Goal: Entertainment & Leisure: Consume media (video, audio)

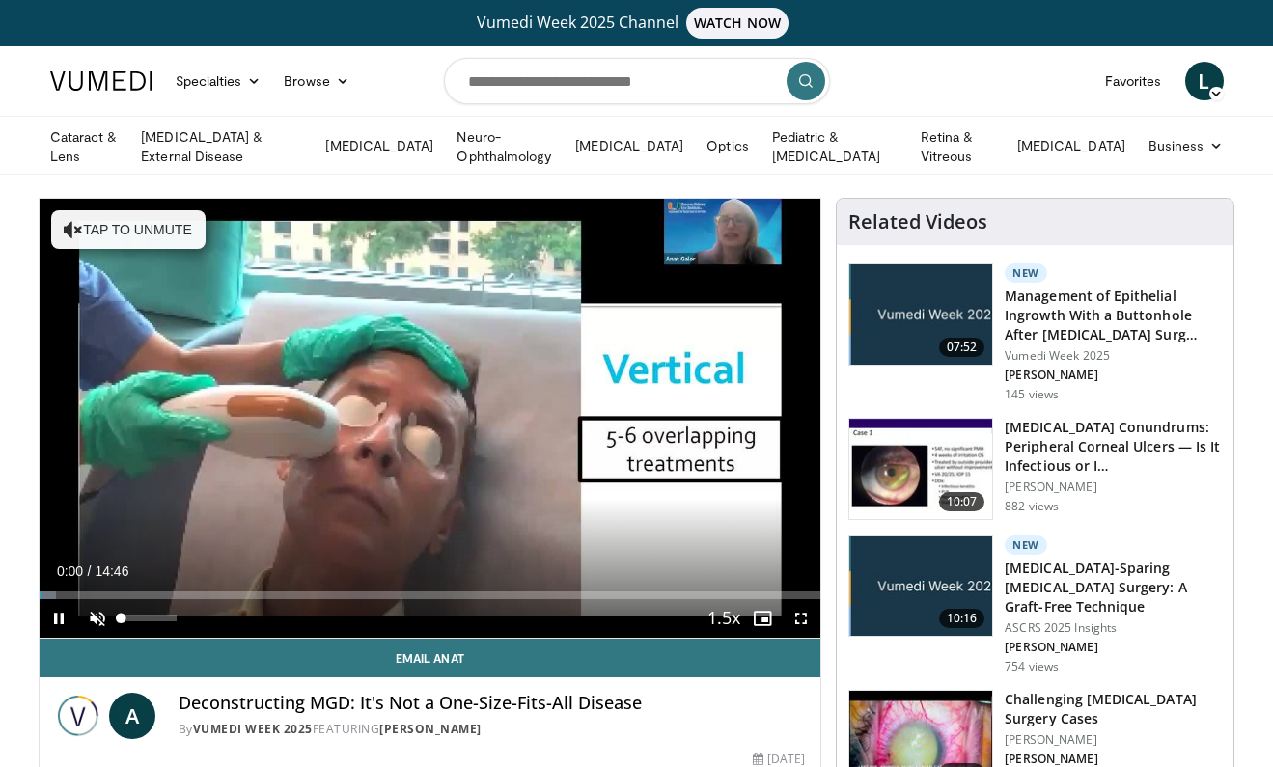
click at [100, 614] on span "Video Player" at bounding box center [97, 618] width 39 height 39
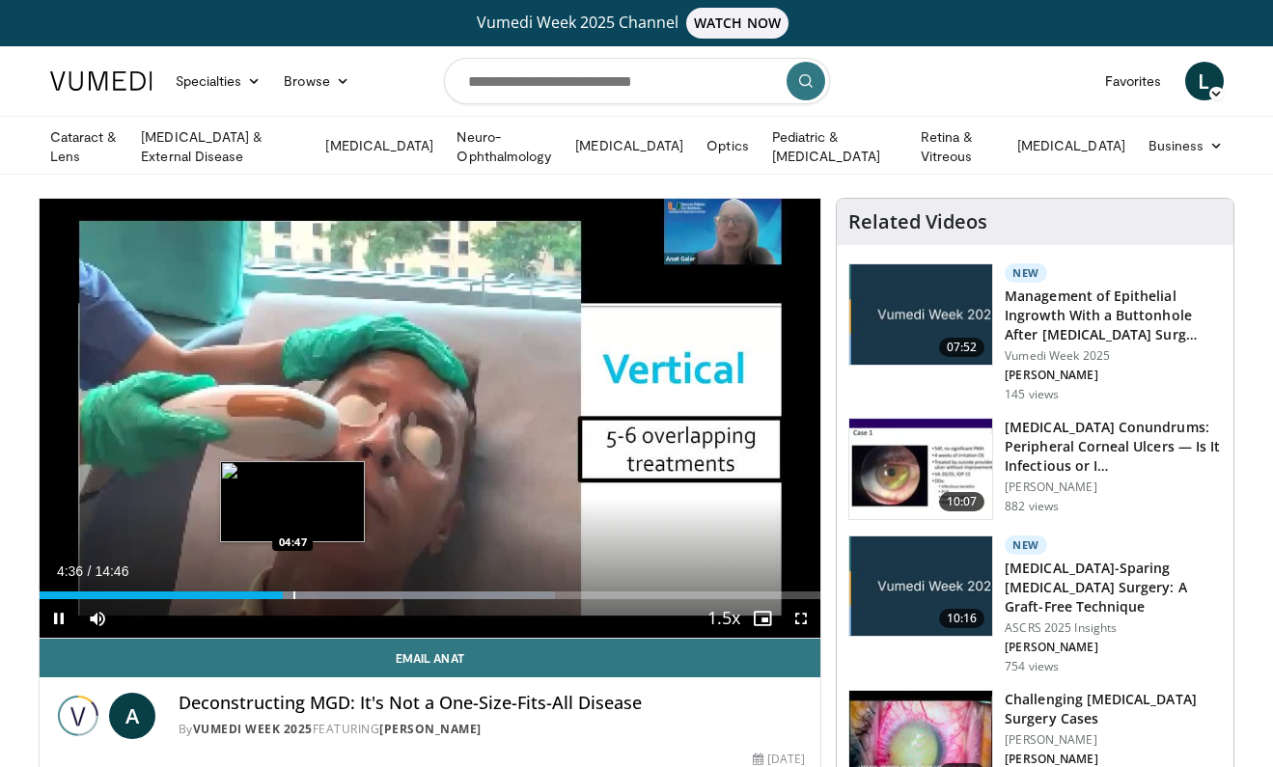
click at [293, 593] on div "Progress Bar" at bounding box center [294, 596] width 2 height 8
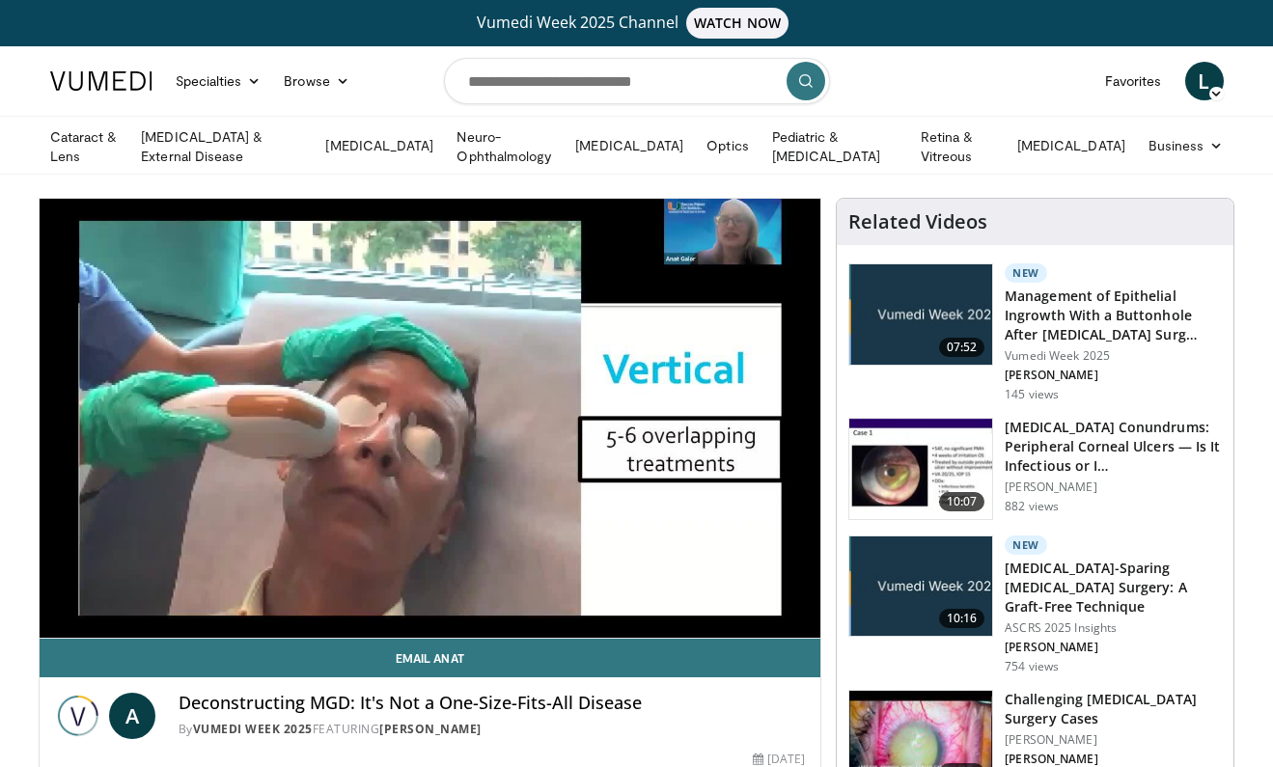
click at [309, 593] on video-js "**********" at bounding box center [431, 419] width 782 height 440
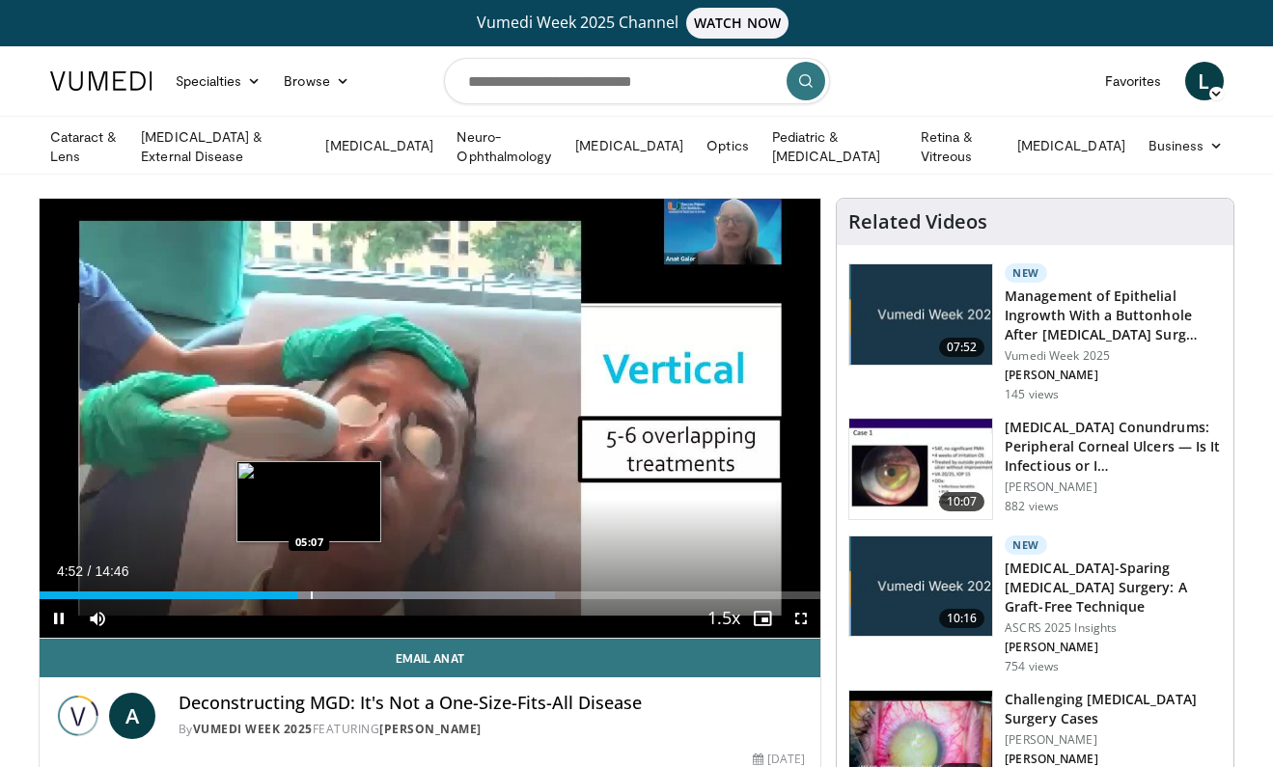
click at [311, 593] on div "Progress Bar" at bounding box center [312, 596] width 2 height 8
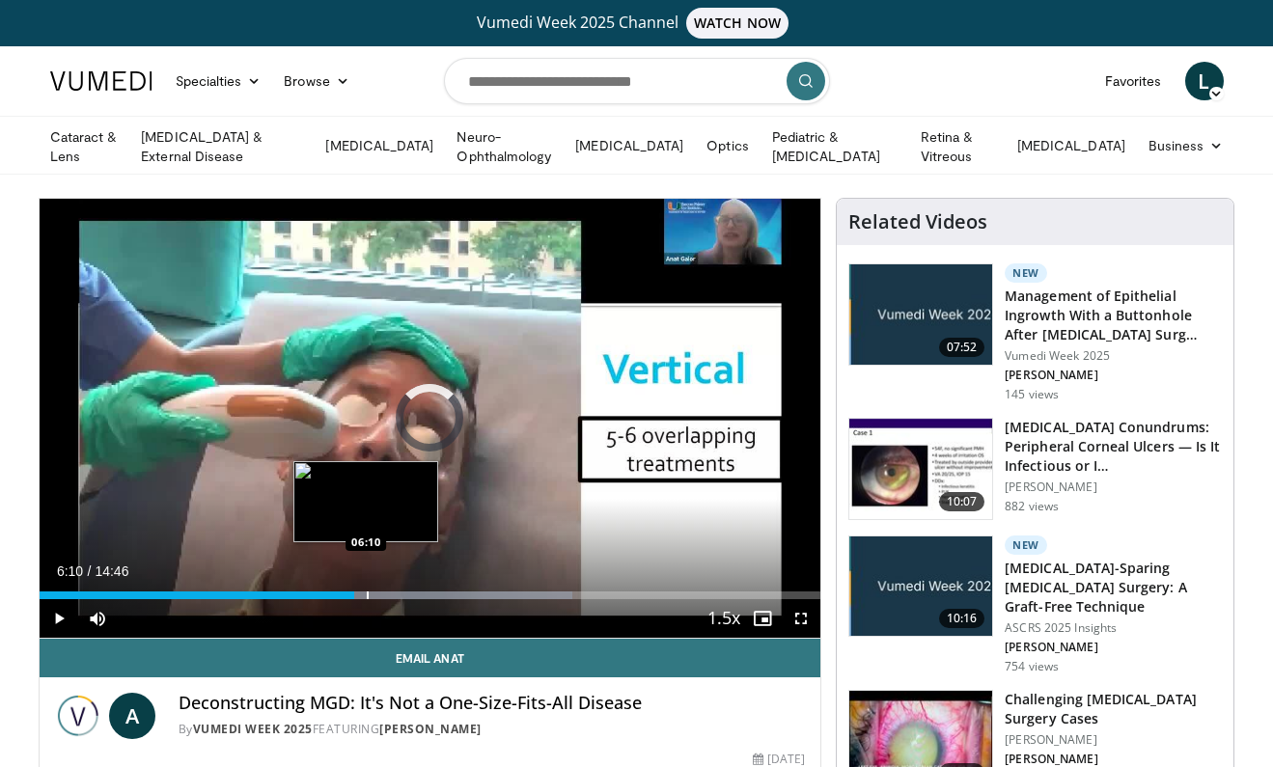
click at [367, 592] on div "Progress Bar" at bounding box center [368, 596] width 2 height 8
click at [391, 592] on div "Progress Bar" at bounding box center [392, 596] width 2 height 8
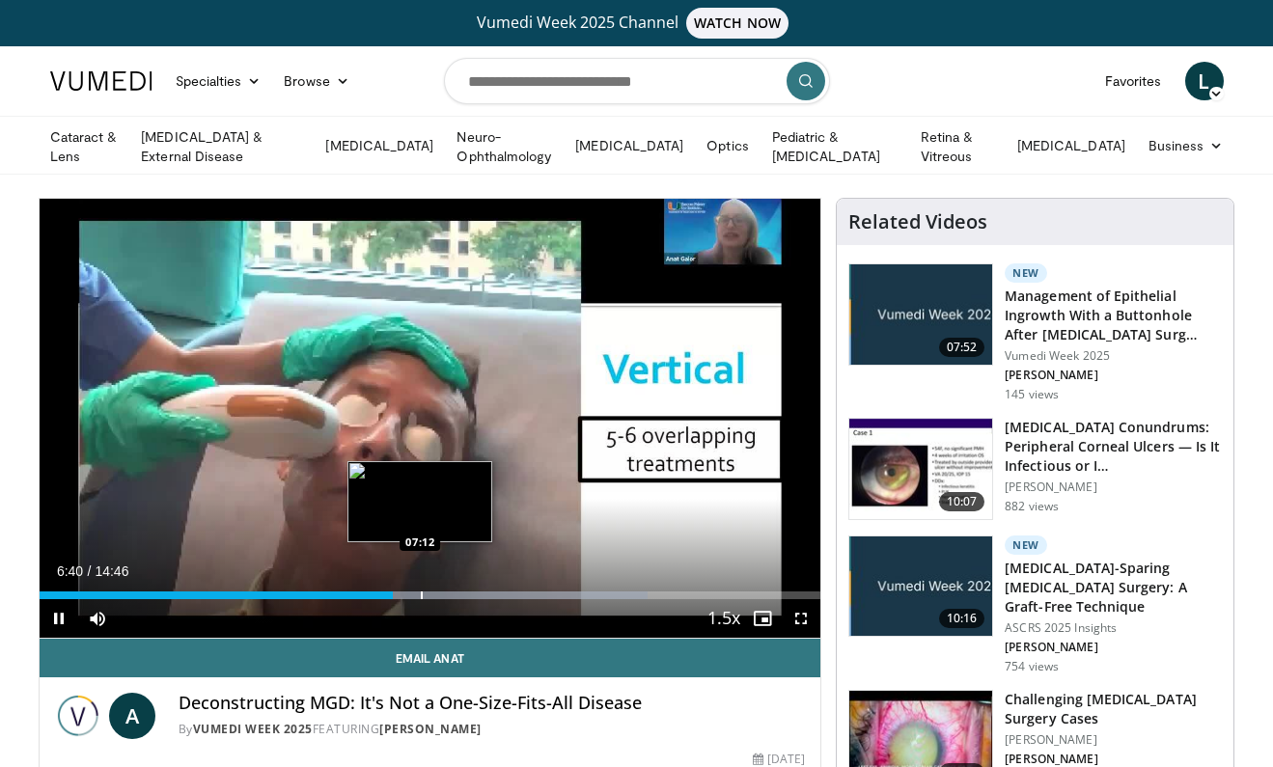
click at [421, 593] on div "Progress Bar" at bounding box center [422, 596] width 2 height 8
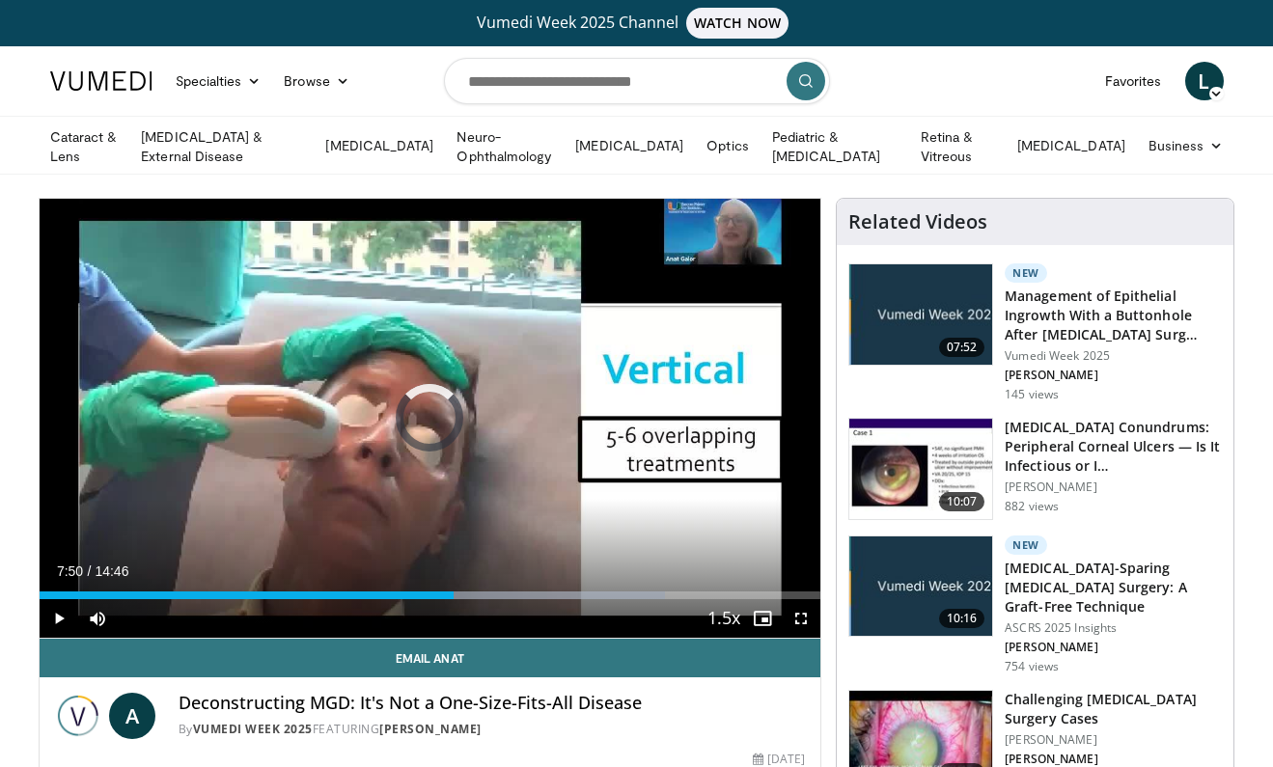
click at [455, 596] on div "Progress Bar" at bounding box center [456, 596] width 2 height 8
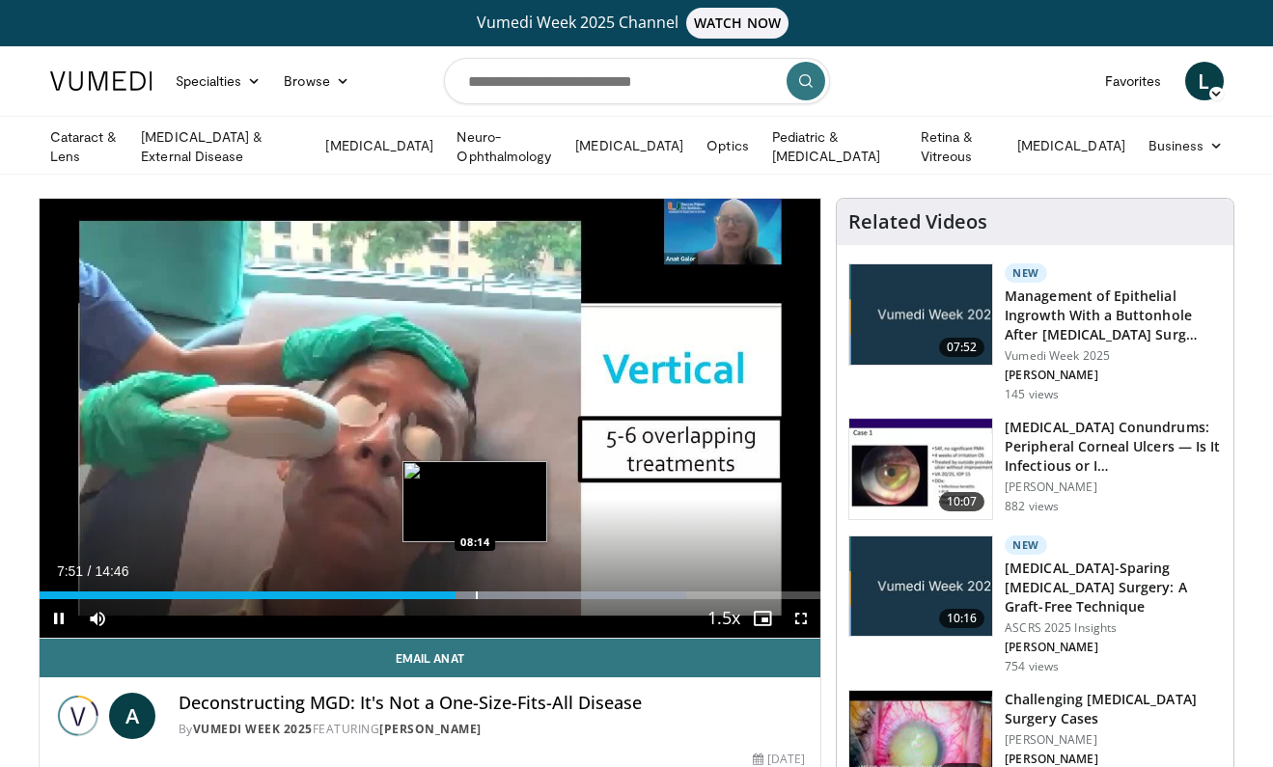
click at [476, 593] on div "Progress Bar" at bounding box center [477, 596] width 2 height 8
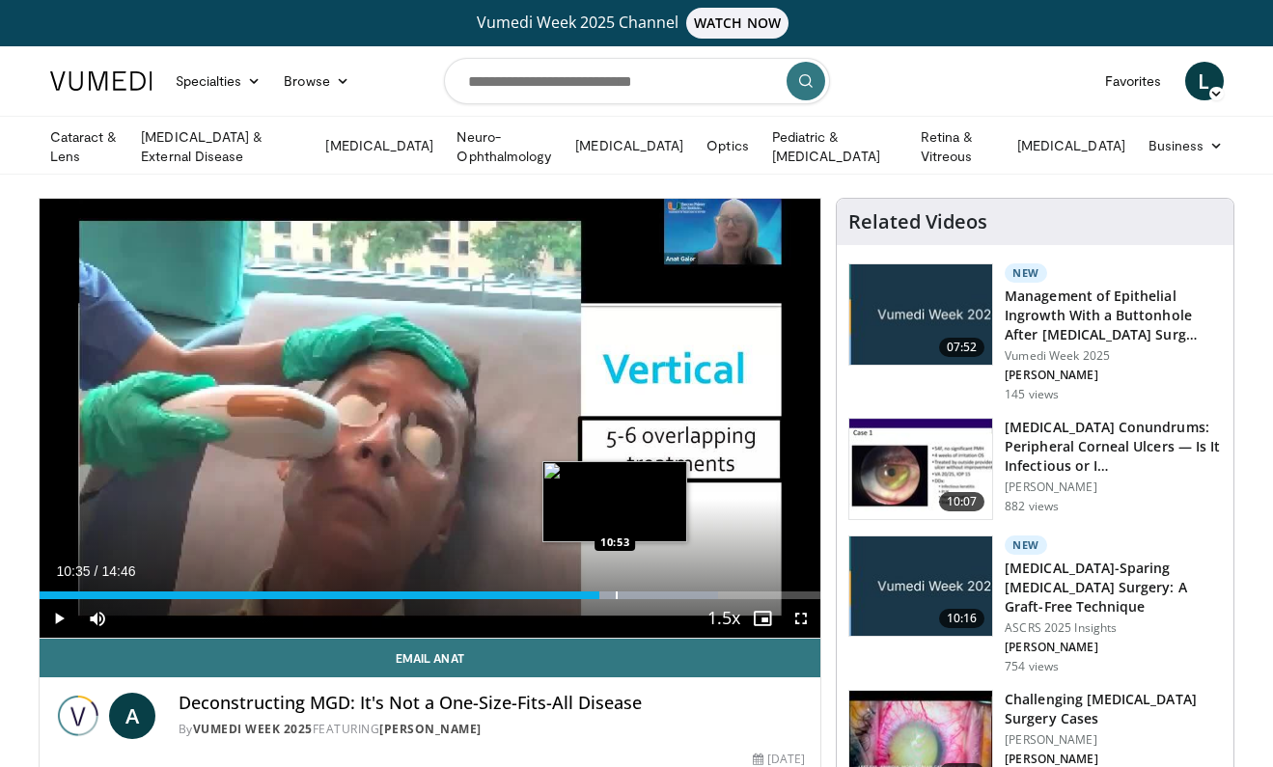
click at [616, 594] on div "Progress Bar" at bounding box center [617, 596] width 2 height 8
click at [636, 592] on div "Progress Bar" at bounding box center [637, 596] width 2 height 8
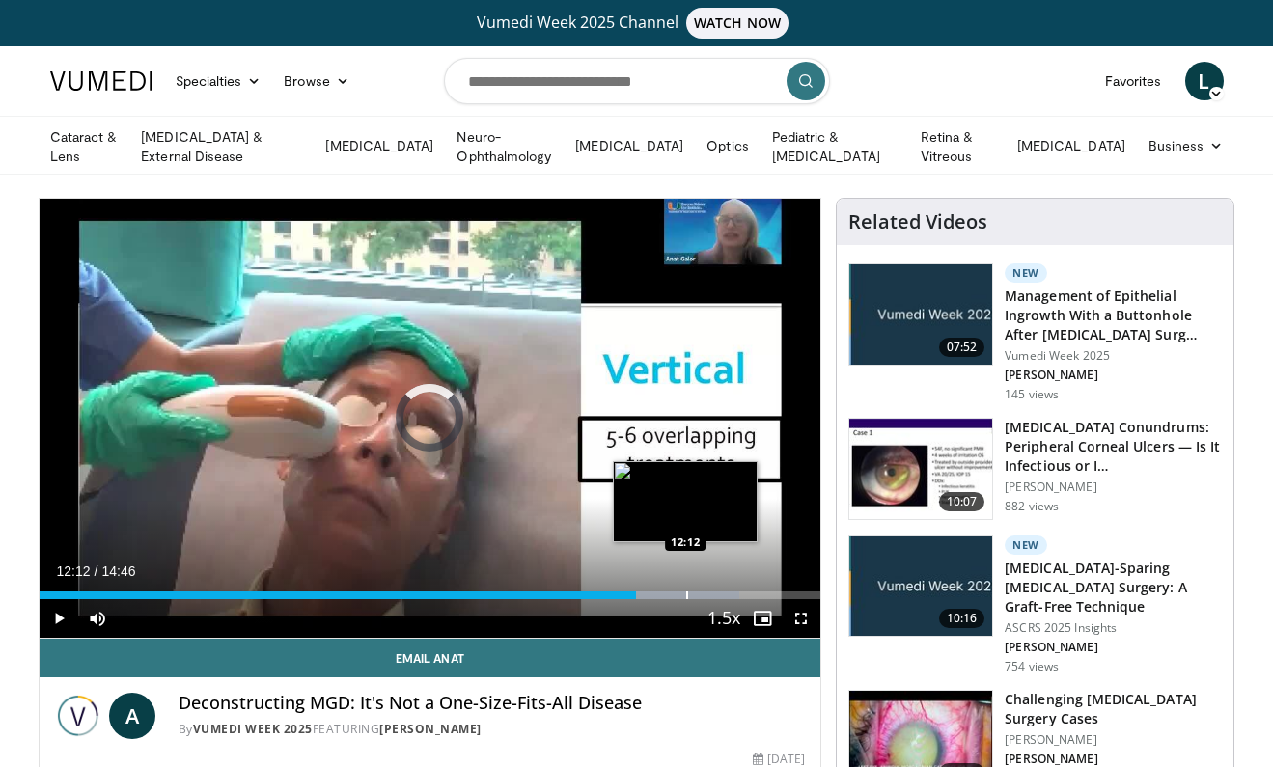
click at [686, 592] on div "Progress Bar" at bounding box center [687, 596] width 2 height 8
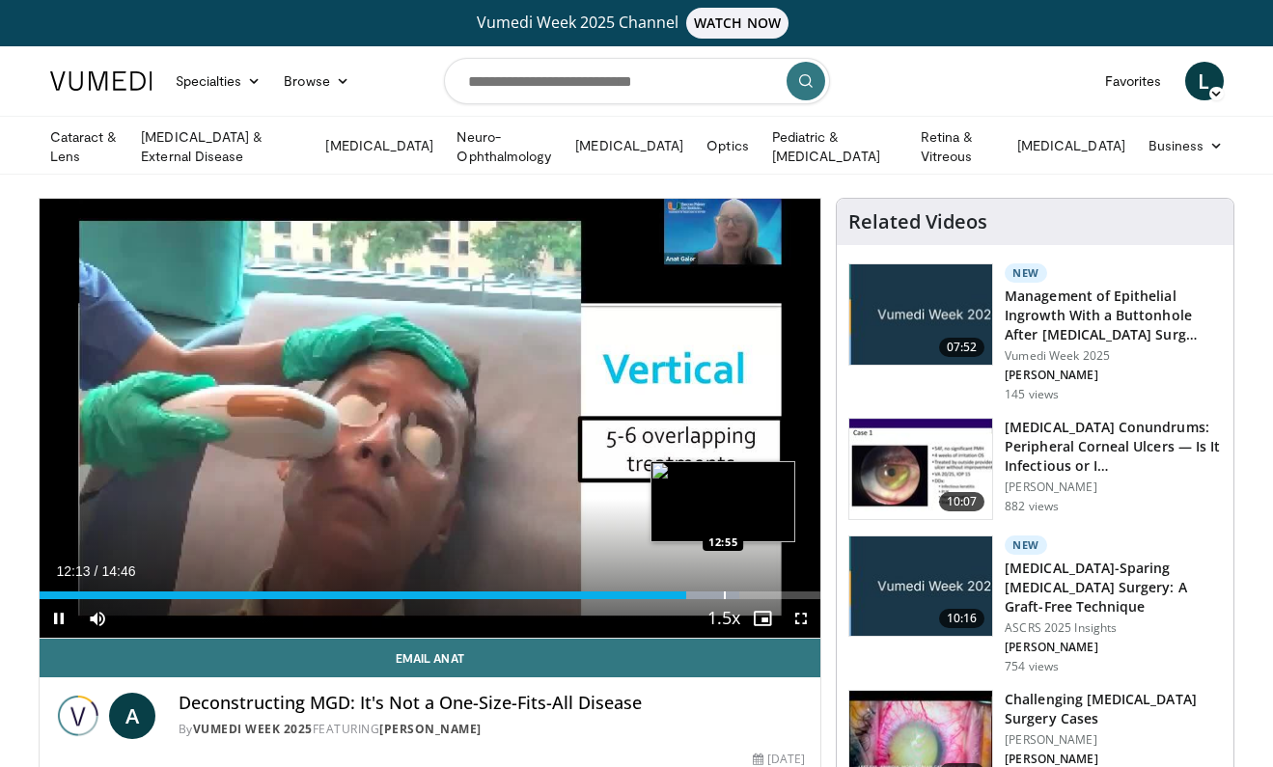
click at [724, 592] on div "Progress Bar" at bounding box center [725, 596] width 2 height 8
click at [763, 587] on div "Loaded : 89.55% 13:40 13:40" at bounding box center [431, 590] width 782 height 18
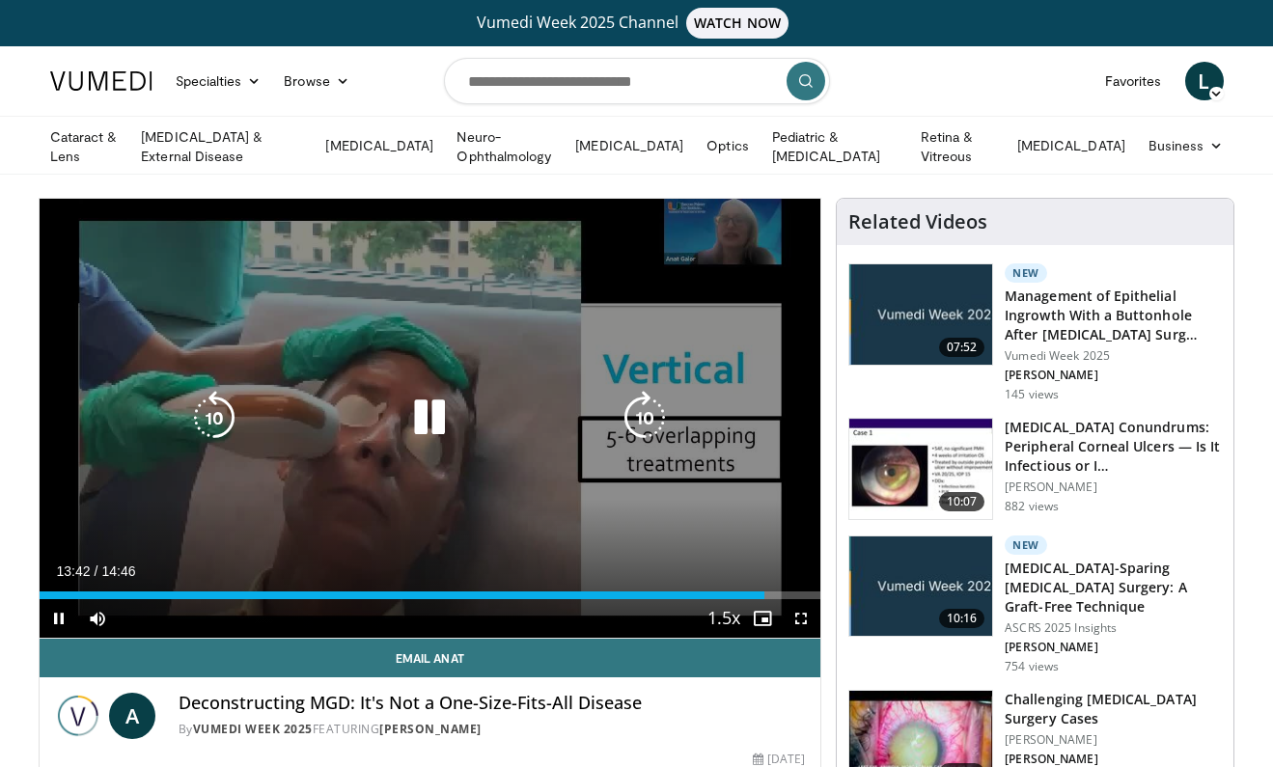
click at [403, 415] on icon "Video Player" at bounding box center [430, 418] width 54 height 54
click at [396, 307] on div "10 seconds Tap to unmute" at bounding box center [431, 418] width 782 height 439
click at [421, 404] on icon "Video Player" at bounding box center [430, 418] width 54 height 54
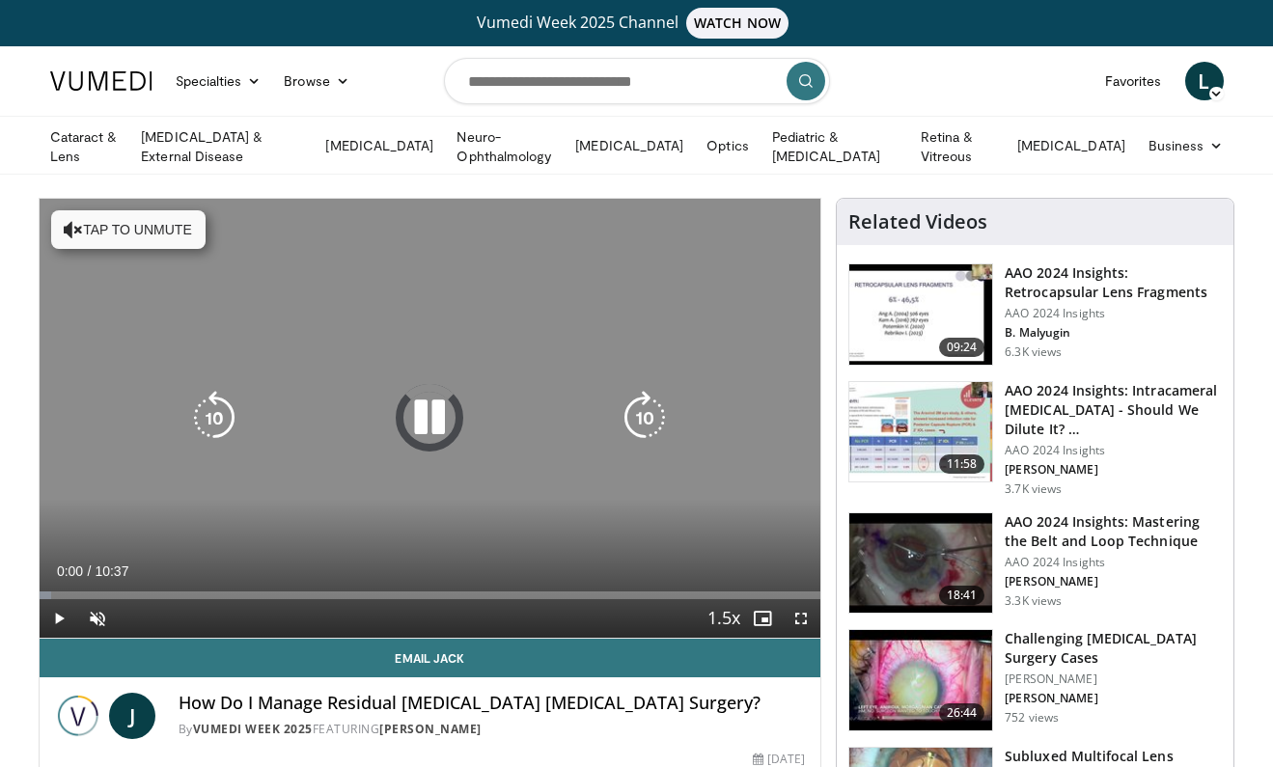
click at [144, 228] on button "Tap to unmute" at bounding box center [128, 229] width 154 height 39
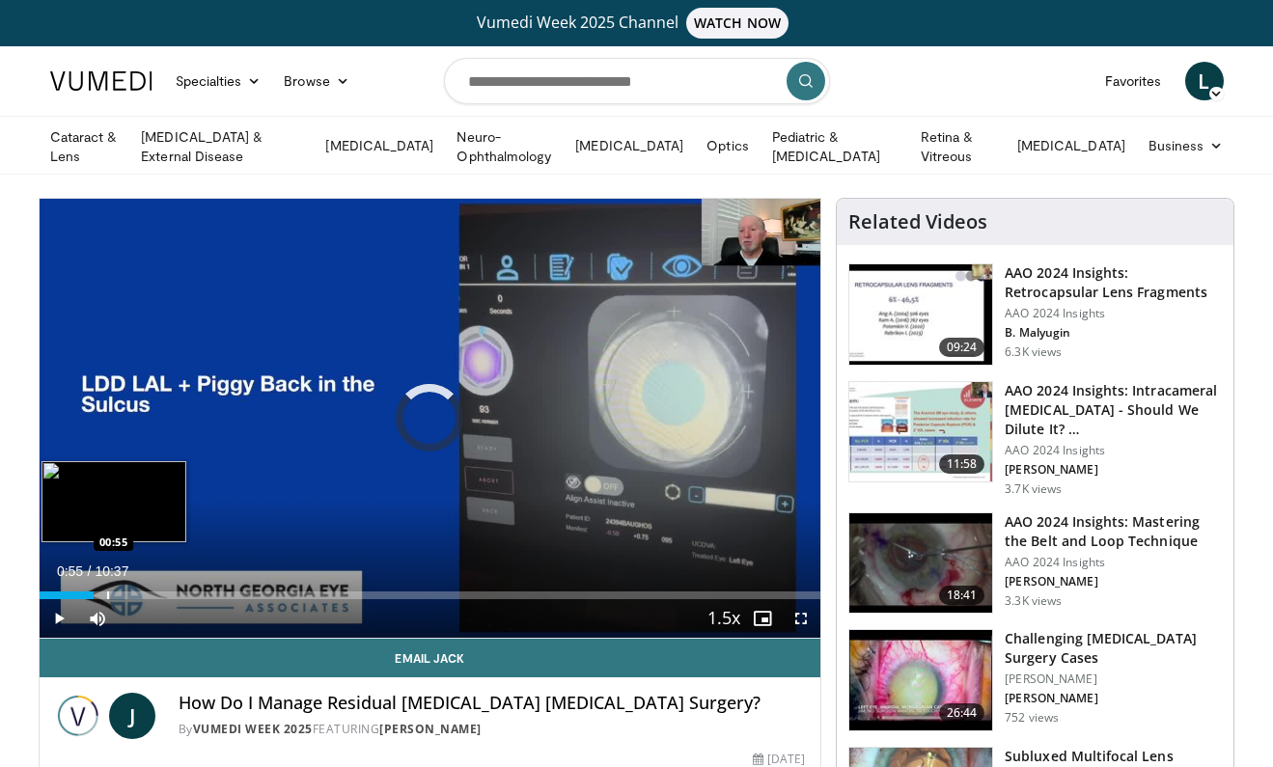
click at [106, 586] on div "Loaded : 1.56% 00:44 00:55" at bounding box center [431, 590] width 782 height 18
click at [130, 592] on div "Progress Bar" at bounding box center [131, 596] width 2 height 8
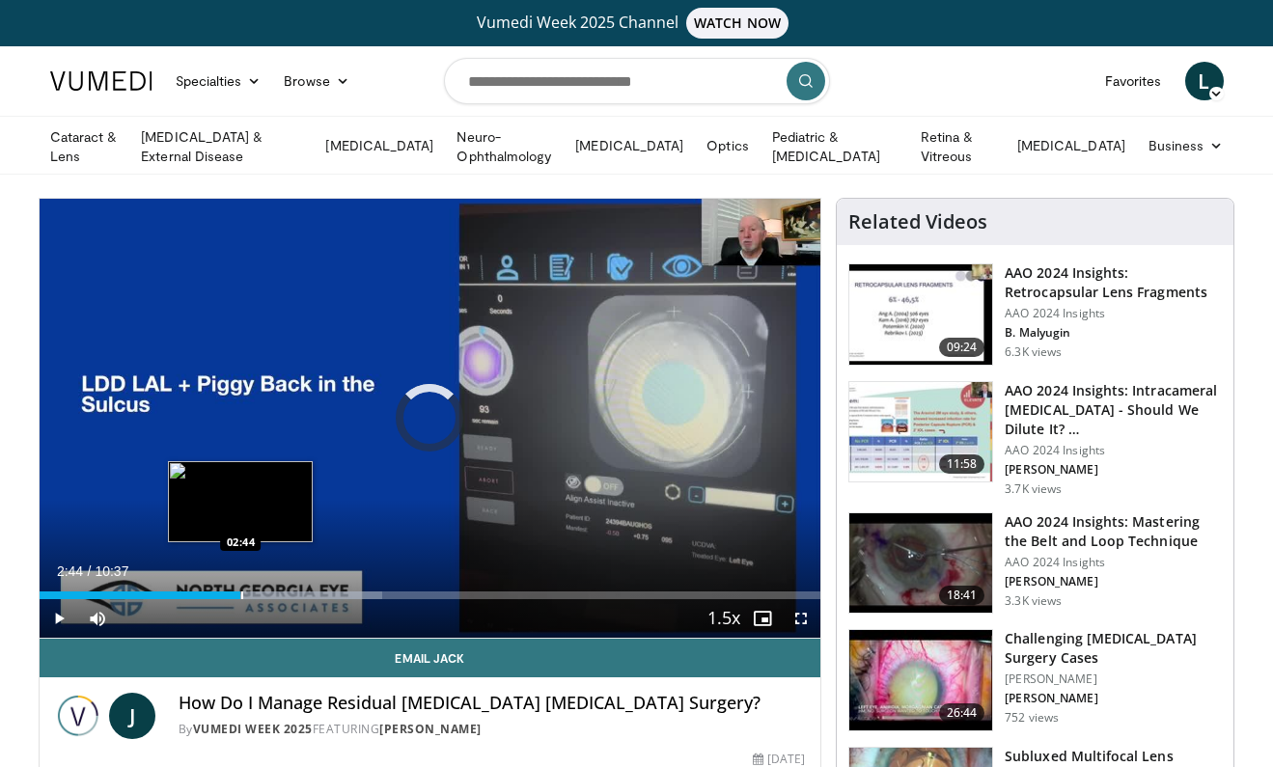
click at [241, 592] on div "Progress Bar" at bounding box center [242, 596] width 2 height 8
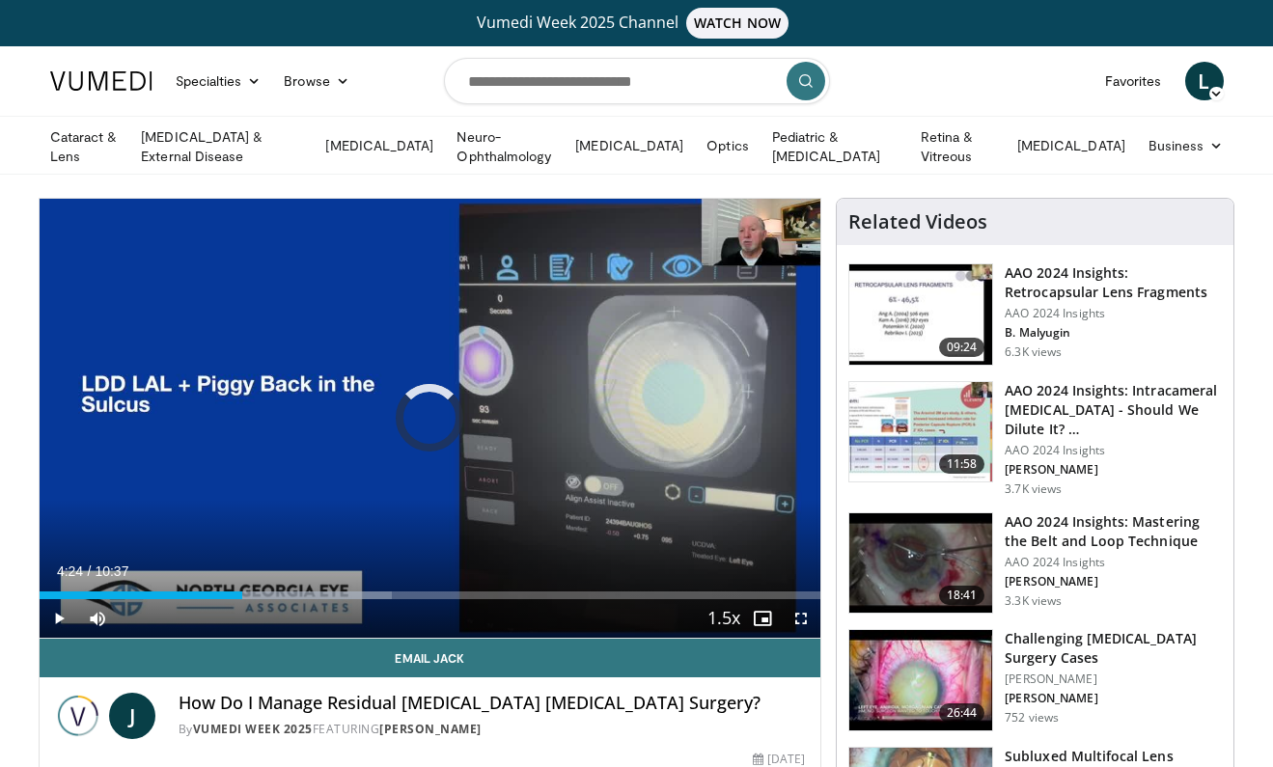
click at [363, 585] on div "Loaded : 45.09% 02:45 04:24" at bounding box center [431, 590] width 782 height 18
